Goal: Information Seeking & Learning: Learn about a topic

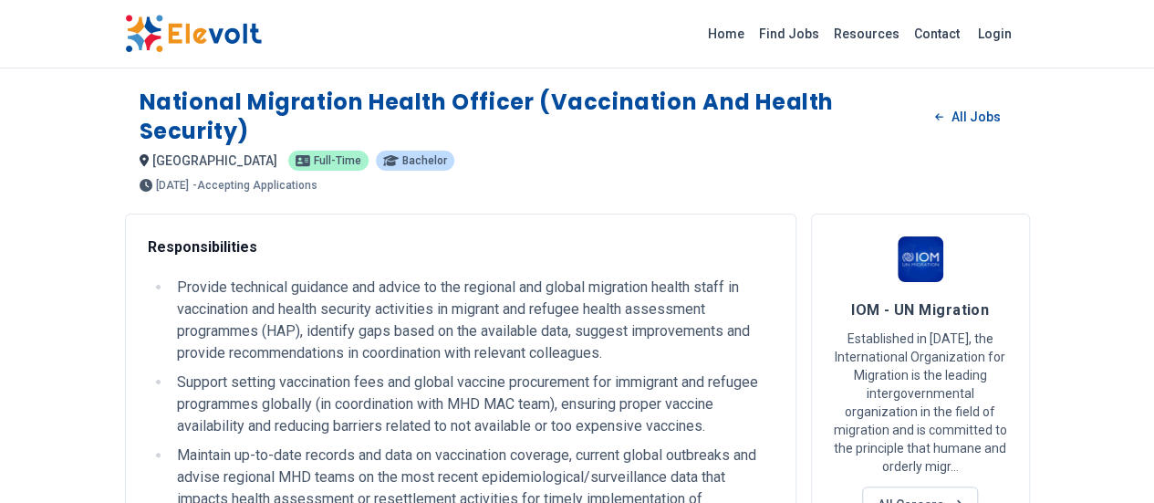
click at [1151, 3] on div "Home Find Jobs Resources Contact Login" at bounding box center [577, 34] width 1154 height 68
